Goal: Information Seeking & Learning: Learn about a topic

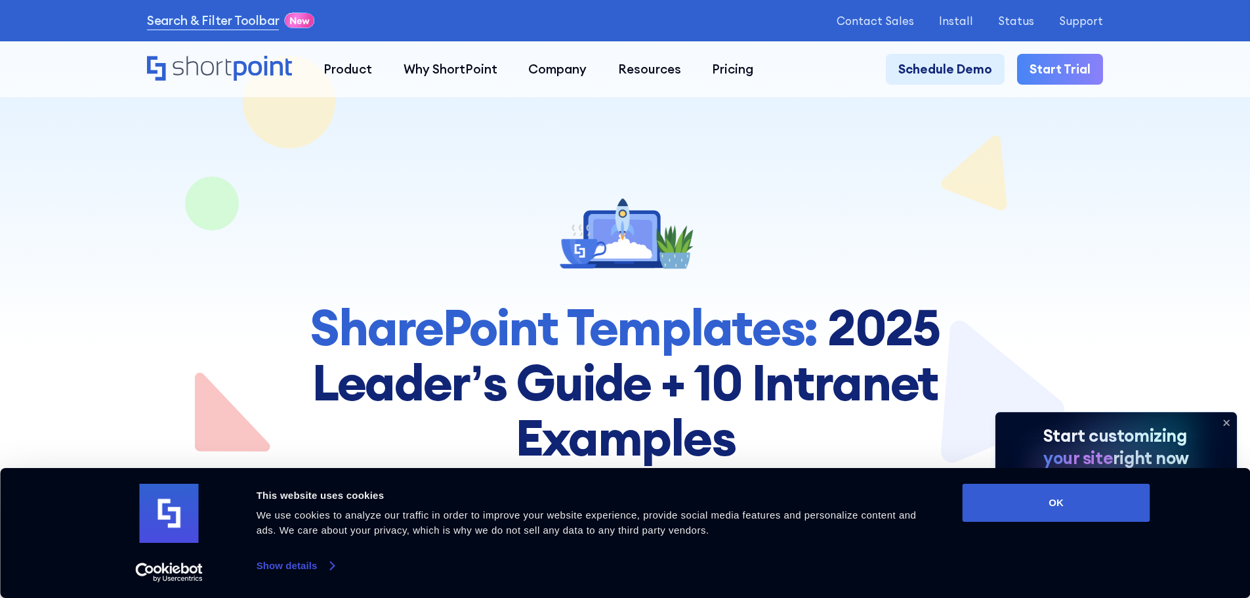
click at [332, 564] on link "Show details" at bounding box center [295, 566] width 77 height 20
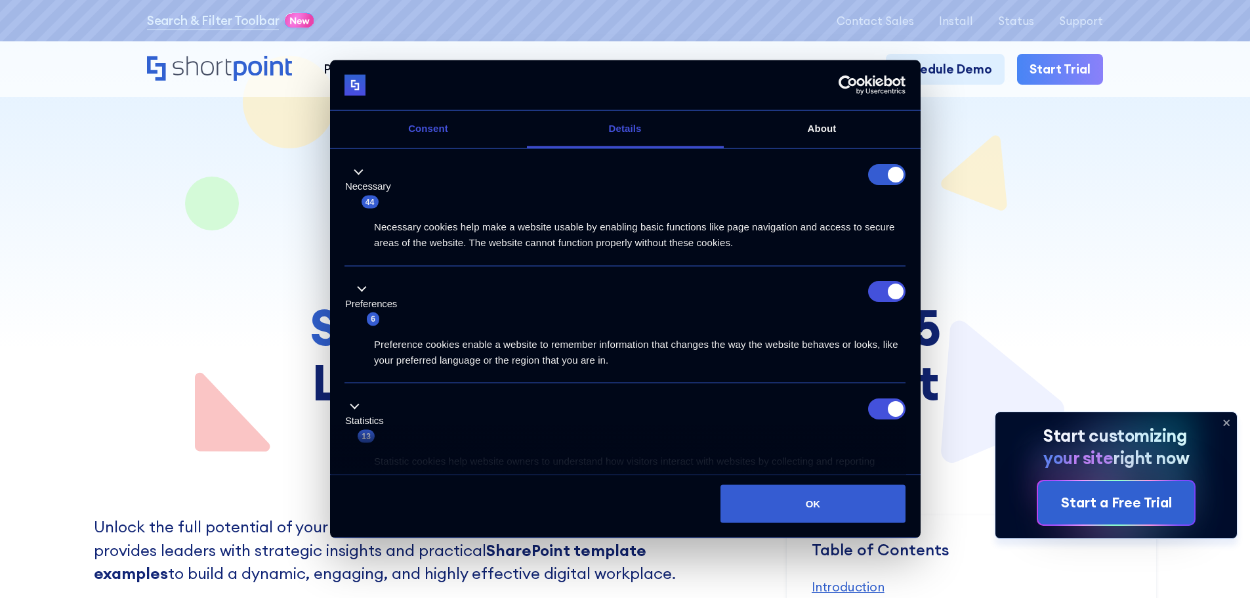
click at [438, 129] on link "Consent" at bounding box center [428, 129] width 197 height 37
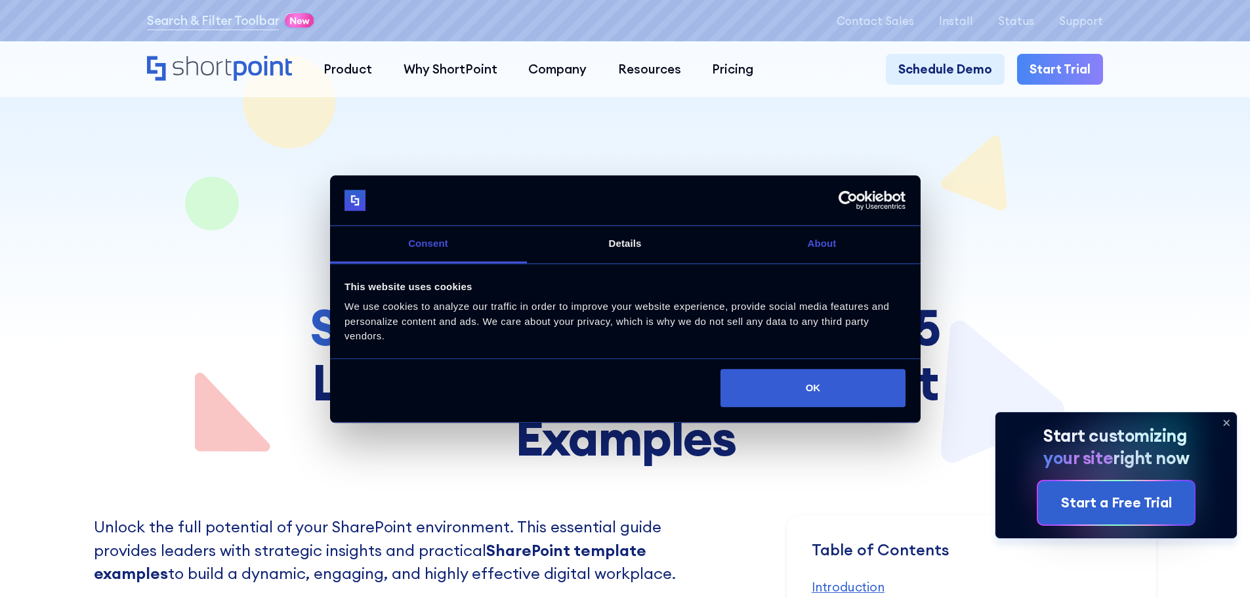
click at [794, 238] on link "About" at bounding box center [822, 244] width 197 height 37
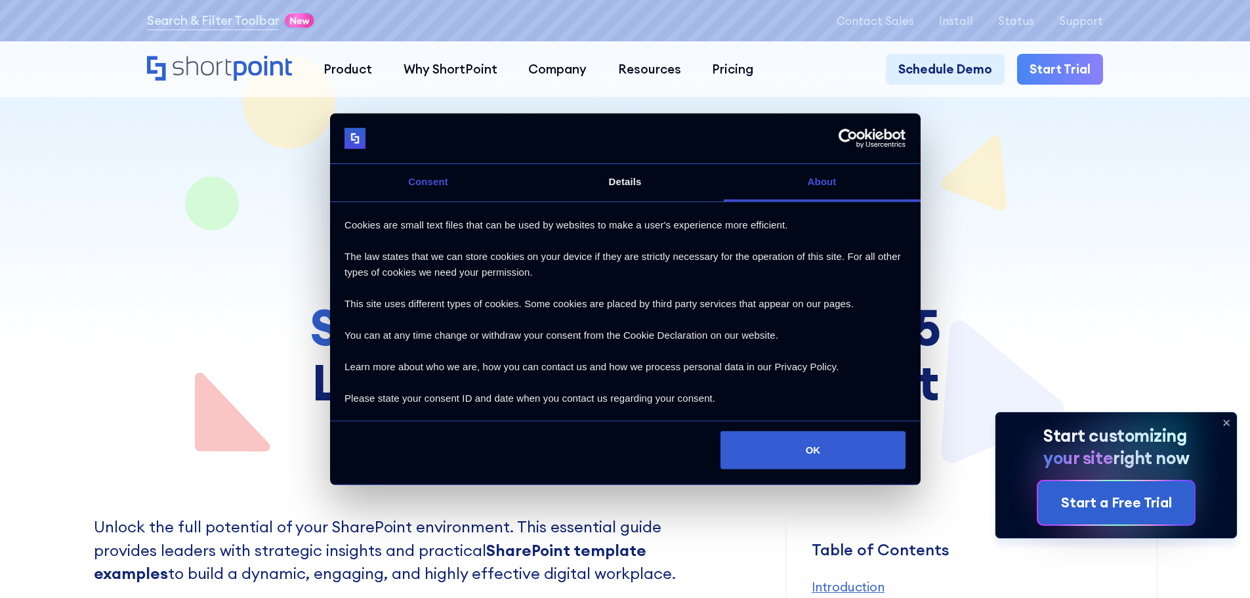
click at [424, 182] on link "Consent" at bounding box center [428, 182] width 197 height 37
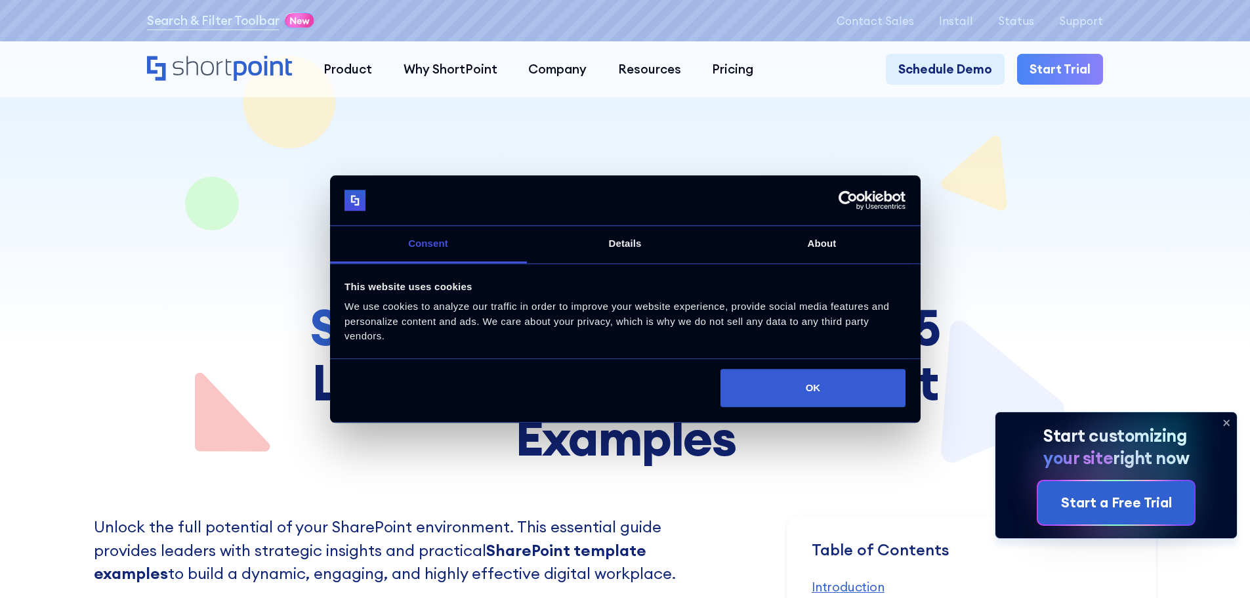
click at [1230, 425] on icon at bounding box center [1226, 422] width 21 height 21
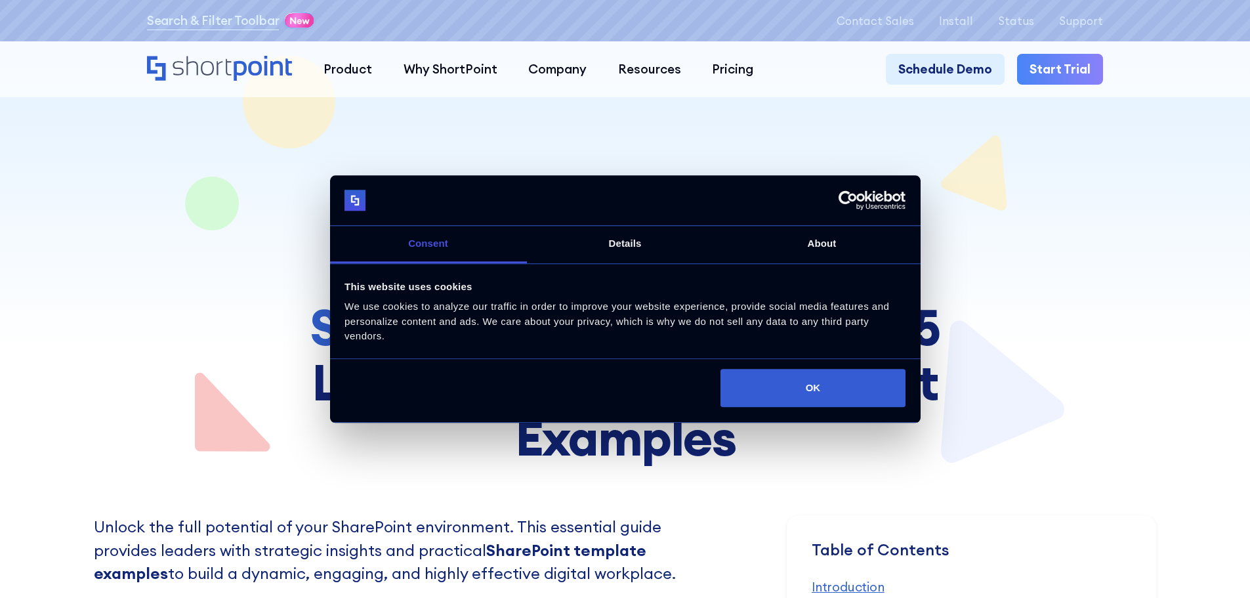
click at [352, 198] on img at bounding box center [355, 200] width 21 height 21
click at [432, 248] on link "Consent" at bounding box center [428, 244] width 197 height 37
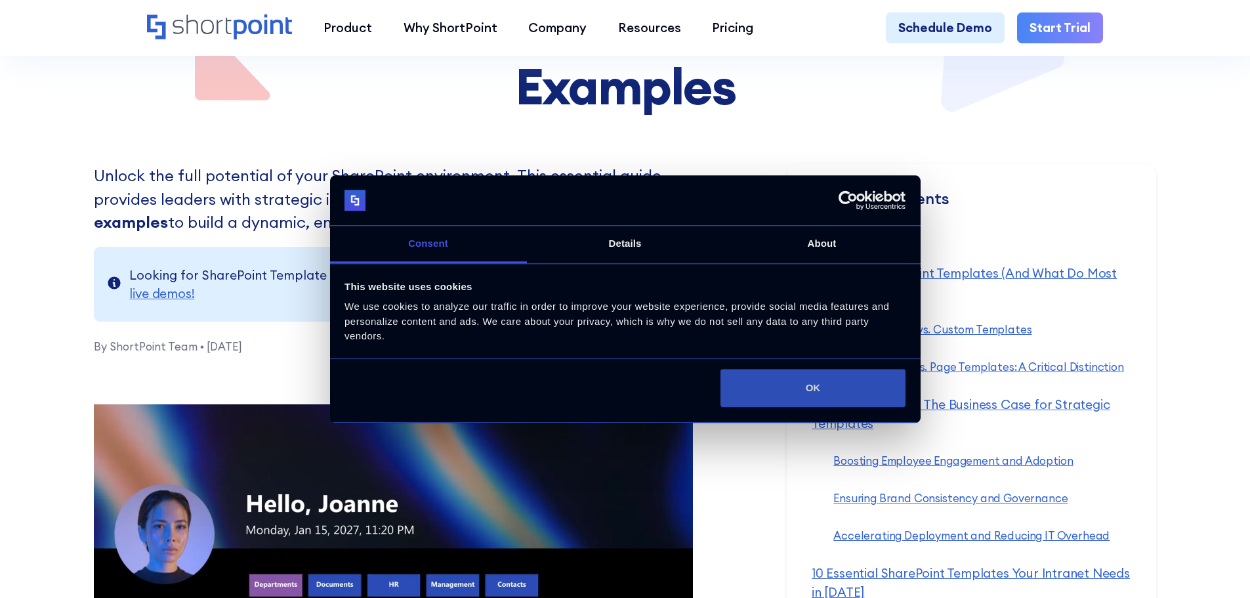
scroll to position [262, 0]
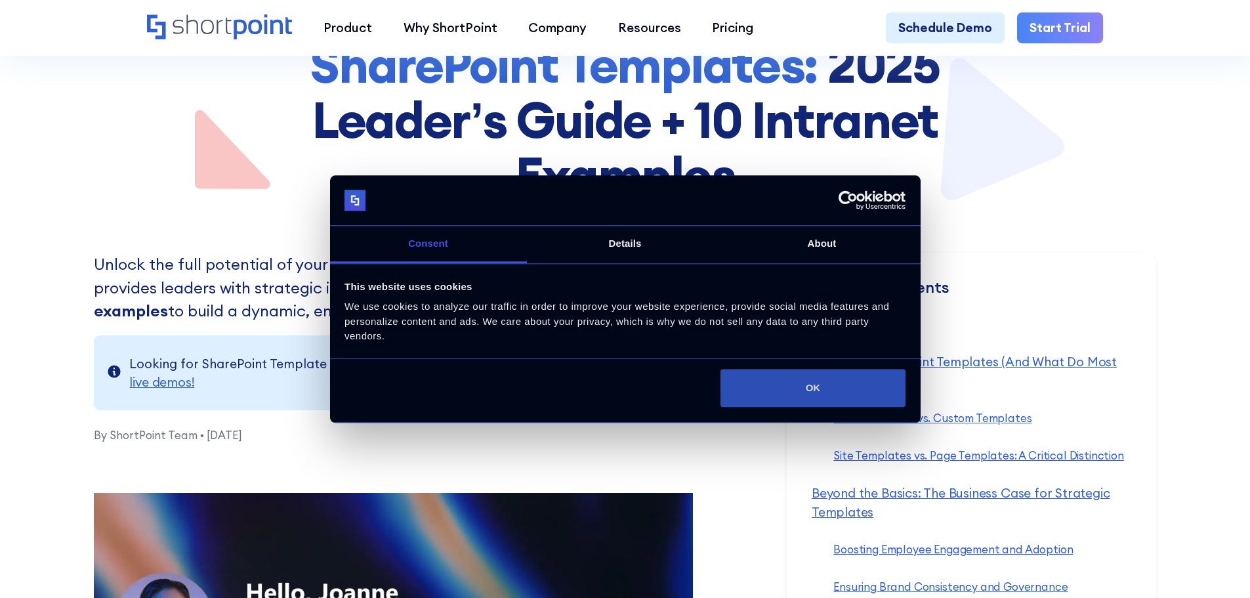
click at [825, 388] on button "OK" at bounding box center [813, 388] width 185 height 38
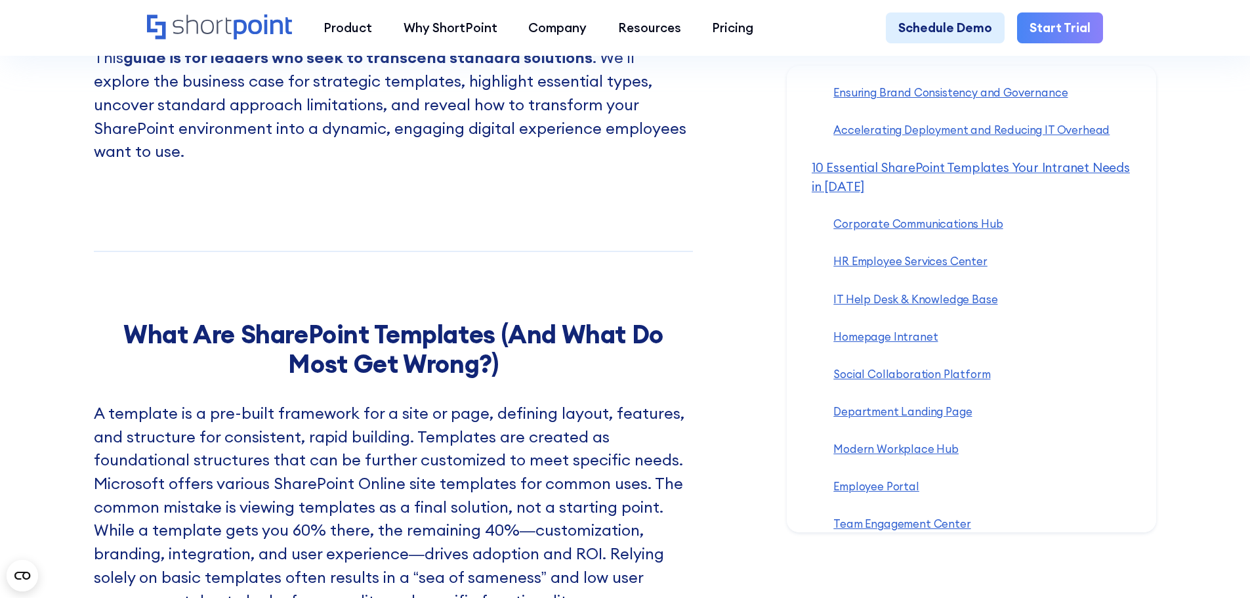
scroll to position [328, 0]
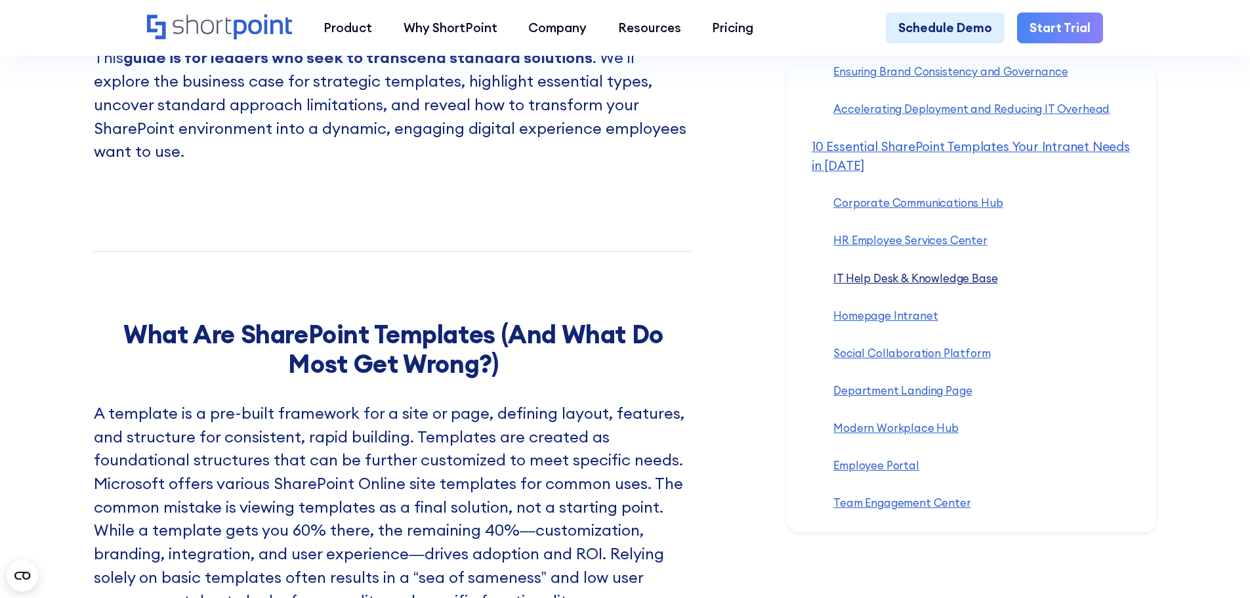
click at [966, 284] on link "IT Help Desk & Knowledge Base ‍" at bounding box center [915, 278] width 164 height 14
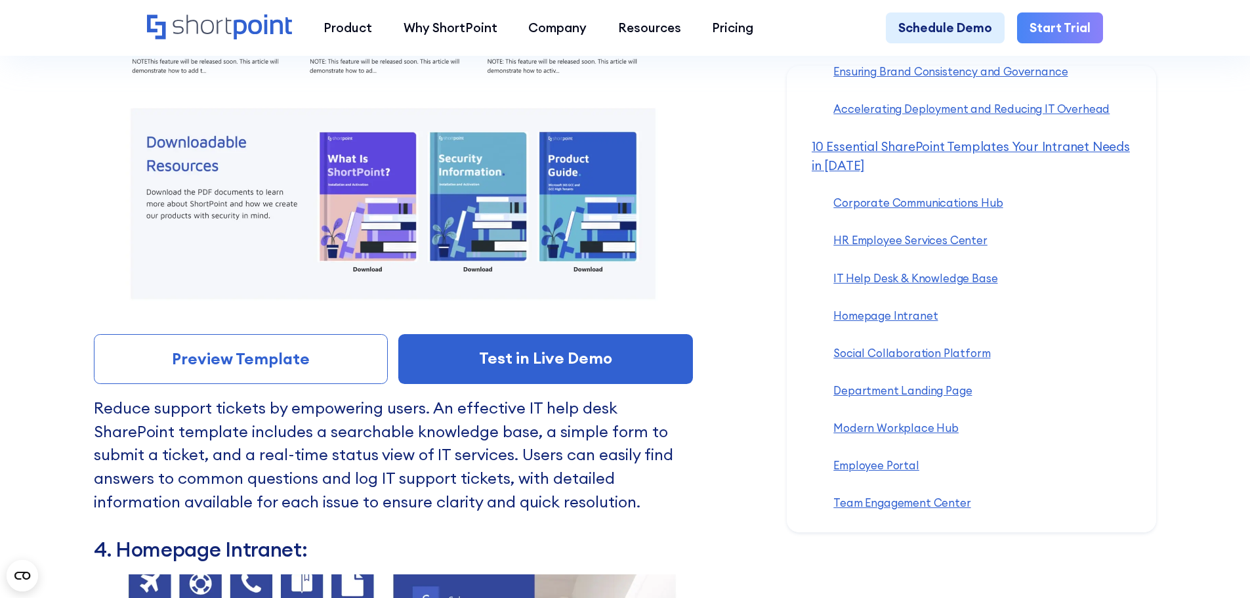
scroll to position [8410, 0]
